Goal: Information Seeking & Learning: Learn about a topic

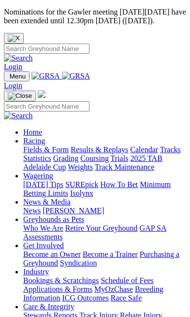
scroll to position [0, 0]
click at [20, 34] on img "Close" at bounding box center [14, 38] width 12 height 8
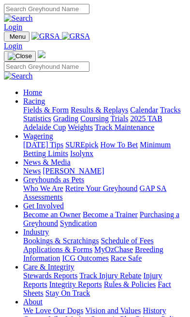
click at [8, 39] on img "Toggle navigation" at bounding box center [8, 39] width 0 height 0
click at [47, 61] on input "Search" at bounding box center [47, 66] width 86 height 10
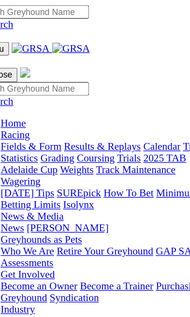
paste input "[PERSON_NAME] IMAGE"
type input "[PERSON_NAME] IMAGE"
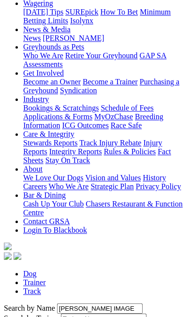
scroll to position [188, 0]
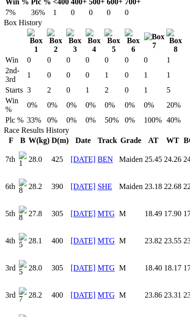
scroll to position [0, 152]
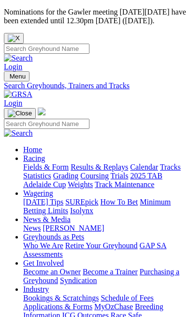
scroll to position [188, 0]
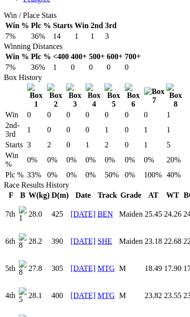
scroll to position [731, 0]
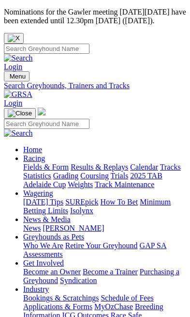
scroll to position [188, 0]
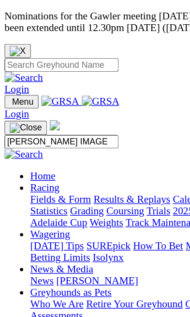
click at [8, 78] on img "Toggle navigation" at bounding box center [8, 78] width 0 height 0
click at [50, 101] on input "[PERSON_NAME] IMAGE" at bounding box center [47, 106] width 86 height 10
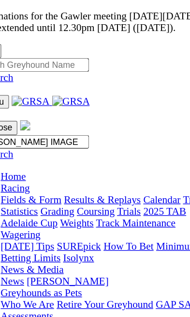
click at [76, 101] on input "[PERSON_NAME] IMAGE" at bounding box center [47, 106] width 86 height 10
type input "M"
paste input "Lektra [PERSON_NAME]"
type input "Lektra [PERSON_NAME]"
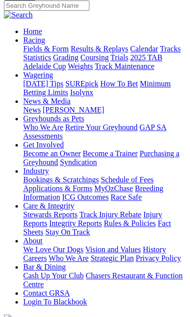
scroll to position [174, 0]
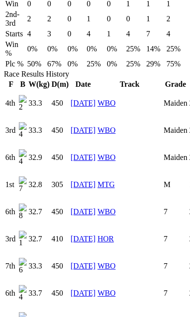
scroll to position [0, 162]
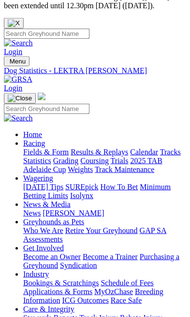
scroll to position [0, 0]
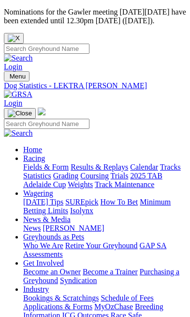
click at [8, 78] on img "Toggle navigation" at bounding box center [8, 78] width 0 height 0
click at [59, 119] on input "Search" at bounding box center [47, 124] width 86 height 10
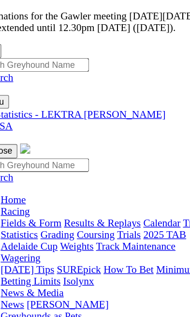
paste input "Lektra [PERSON_NAME]"
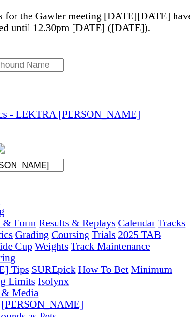
type input "Lektra Jane"
click at [33, 129] on img at bounding box center [18, 133] width 29 height 9
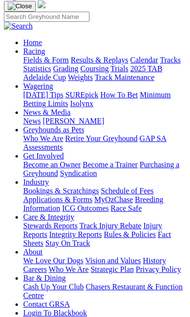
scroll to position [182, 0]
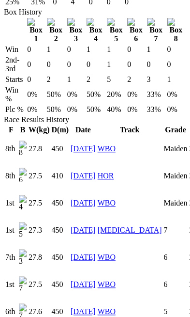
scroll to position [0, 143]
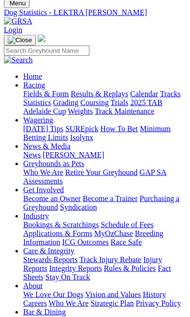
scroll to position [0, 0]
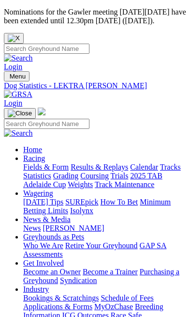
click at [8, 78] on img "Toggle navigation" at bounding box center [8, 78] width 0 height 0
click at [74, 119] on input "Search" at bounding box center [47, 124] width 86 height 10
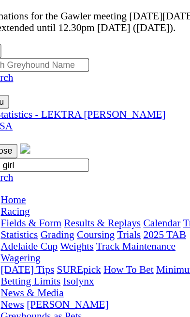
type input "action girl"
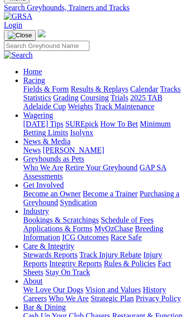
scroll to position [109, 0]
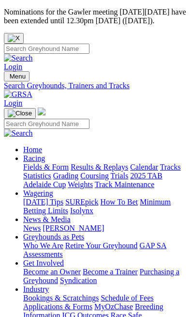
scroll to position [109, 0]
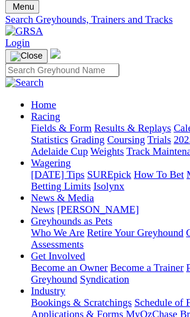
type input "aston girl"
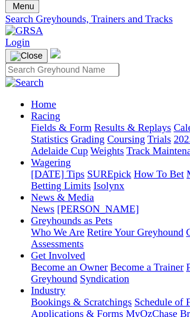
scroll to position [18, 0]
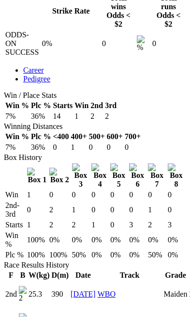
scroll to position [0, -3]
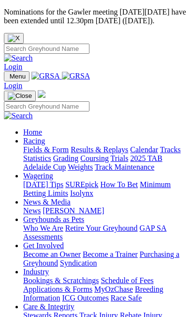
click at [8, 78] on img "Toggle navigation" at bounding box center [8, 78] width 0 height 0
click at [56, 101] on input "Search" at bounding box center [47, 106] width 86 height 10
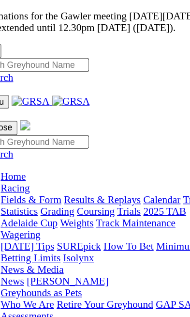
paste input "Weblec Pebbles"
type input "Weblec Pebbles"
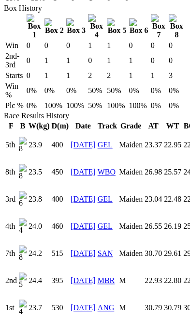
scroll to position [0, 150]
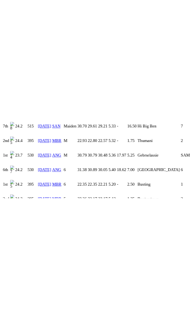
scroll to position [0, 0]
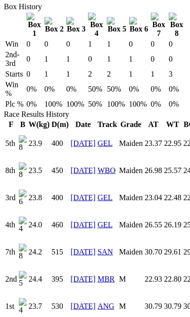
scroll to position [0, 150]
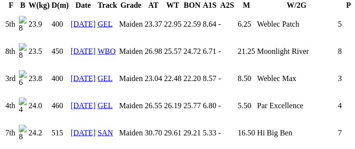
scroll to position [775, 0]
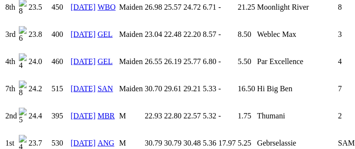
scroll to position [819, 0]
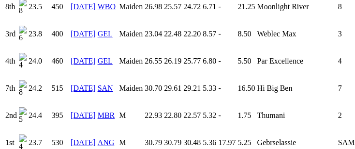
click at [190, 74] on td "Par Excellence" at bounding box center [297, 61] width 80 height 26
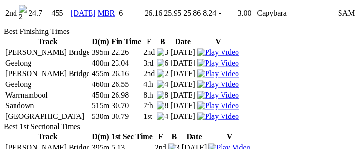
scroll to position [1028, 0]
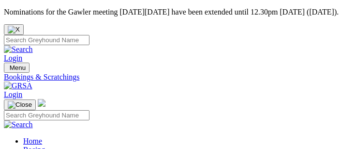
scroll to position [181, 0]
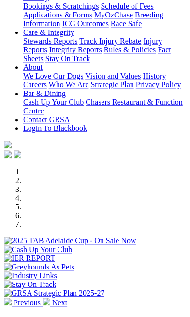
scroll to position [274, 0]
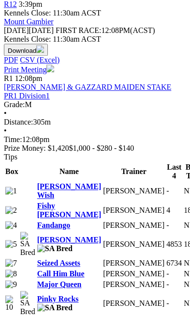
scroll to position [582, 0]
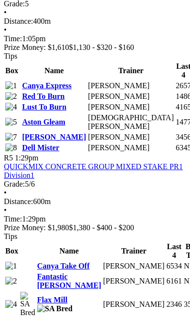
scroll to position [1346, 0]
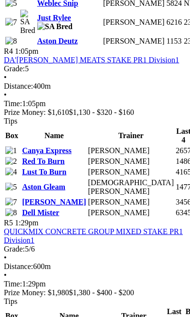
scroll to position [1273, 0]
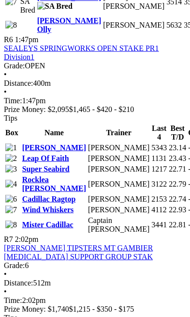
scroll to position [1689, 0]
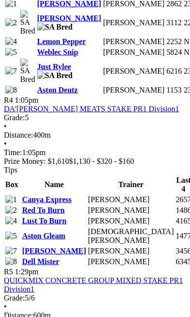
scroll to position [1224, 0]
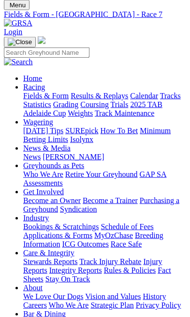
scroll to position [132, 0]
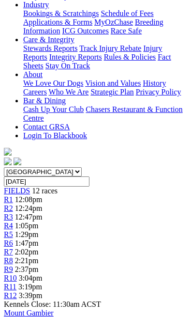
scroll to position [263, 0]
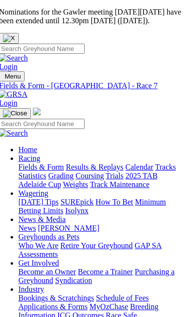
scroll to position [0, 216]
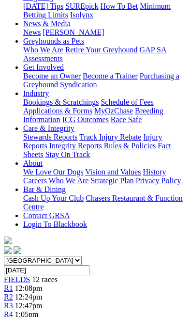
scroll to position [195, 0]
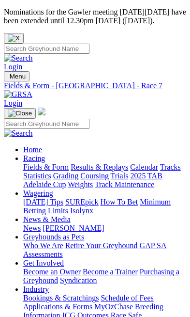
scroll to position [0, 5]
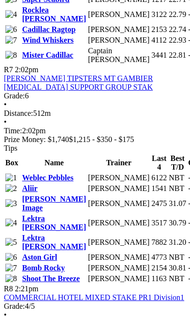
scroll to position [1840, 0]
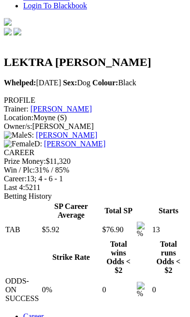
scroll to position [400, 0]
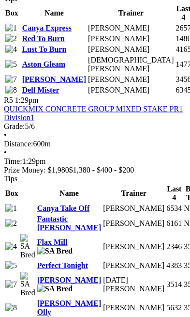
scroll to position [1390, 0]
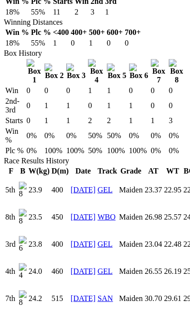
scroll to position [747, 0]
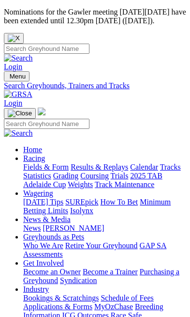
click at [8, 78] on img "Toggle navigation" at bounding box center [8, 78] width 0 height 0
click at [69, 163] on link "Fields & Form" at bounding box center [46, 167] width 46 height 8
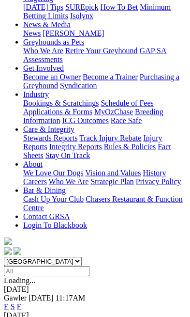
scroll to position [195, 0]
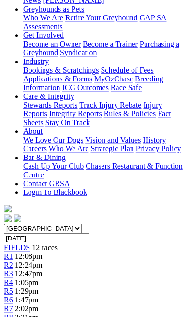
scroll to position [241, 0]
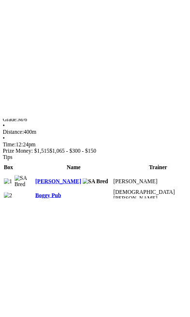
scroll to position [722, 0]
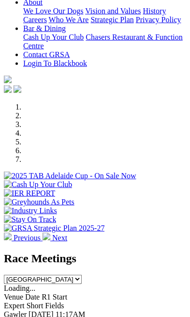
scroll to position [339, 0]
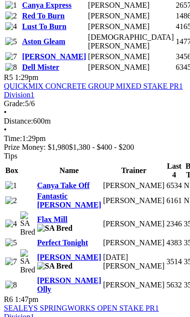
scroll to position [1417, 0]
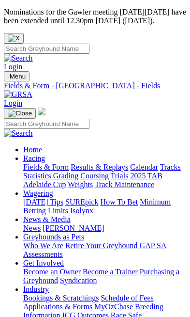
scroll to position [1417, 0]
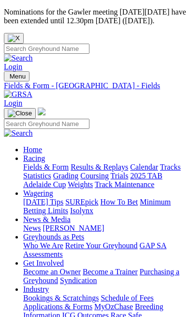
scroll to position [1417, 0]
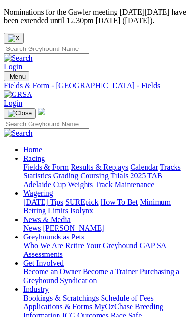
scroll to position [1417, 0]
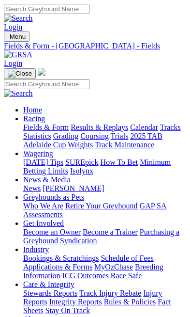
scroll to position [1417, 0]
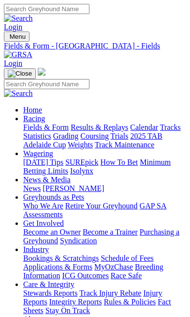
scroll to position [1417, 0]
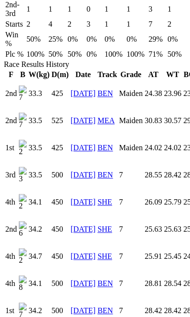
scroll to position [840, 0]
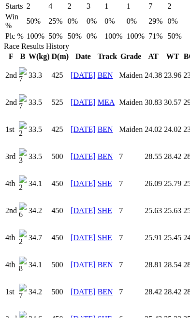
scroll to position [0, 140]
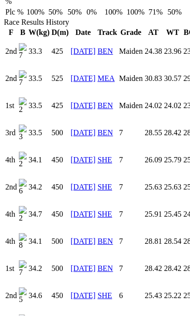
scroll to position [862, 0]
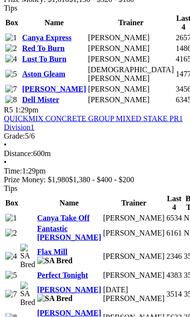
scroll to position [1346, 0]
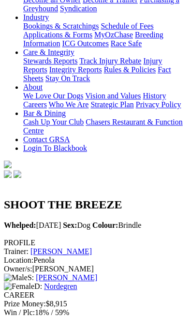
scroll to position [229, 0]
